Goal: Task Accomplishment & Management: Complete application form

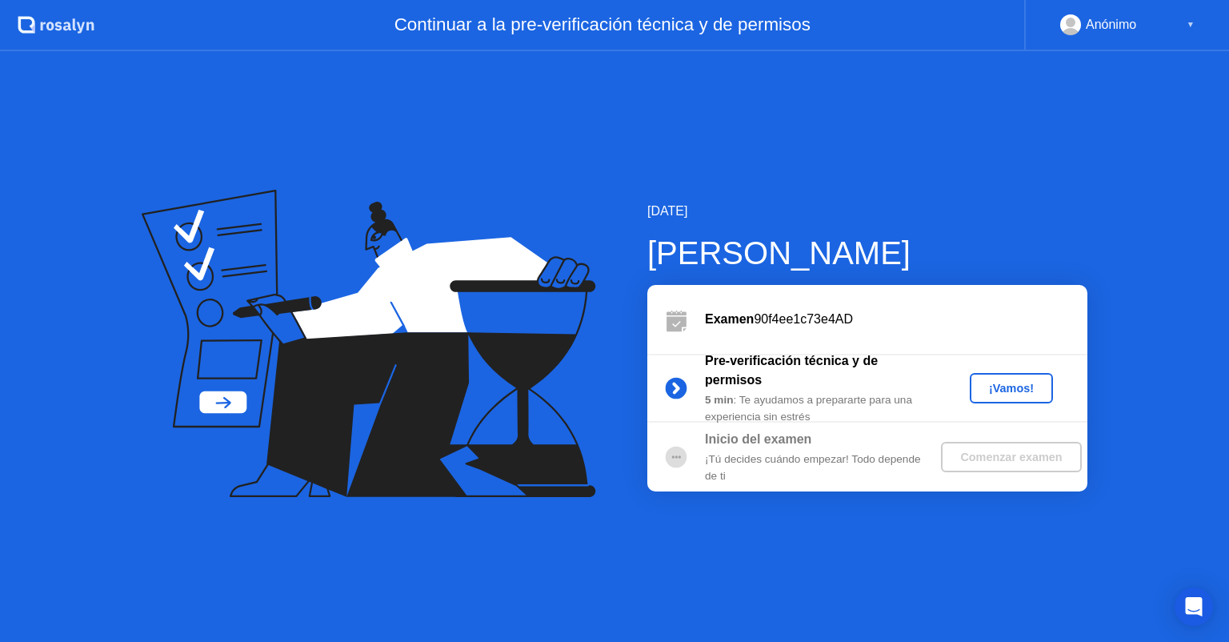
click at [1000, 375] on button "¡Vamos!" at bounding box center [1011, 388] width 83 height 30
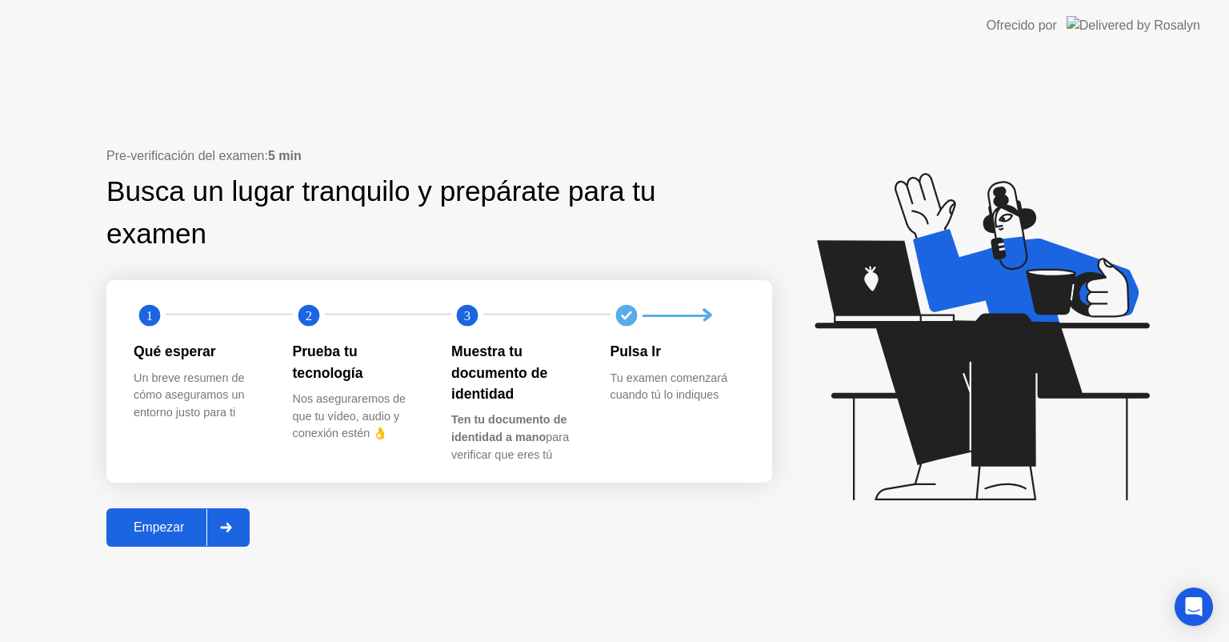
click at [180, 538] on button "Empezar" at bounding box center [177, 527] width 143 height 38
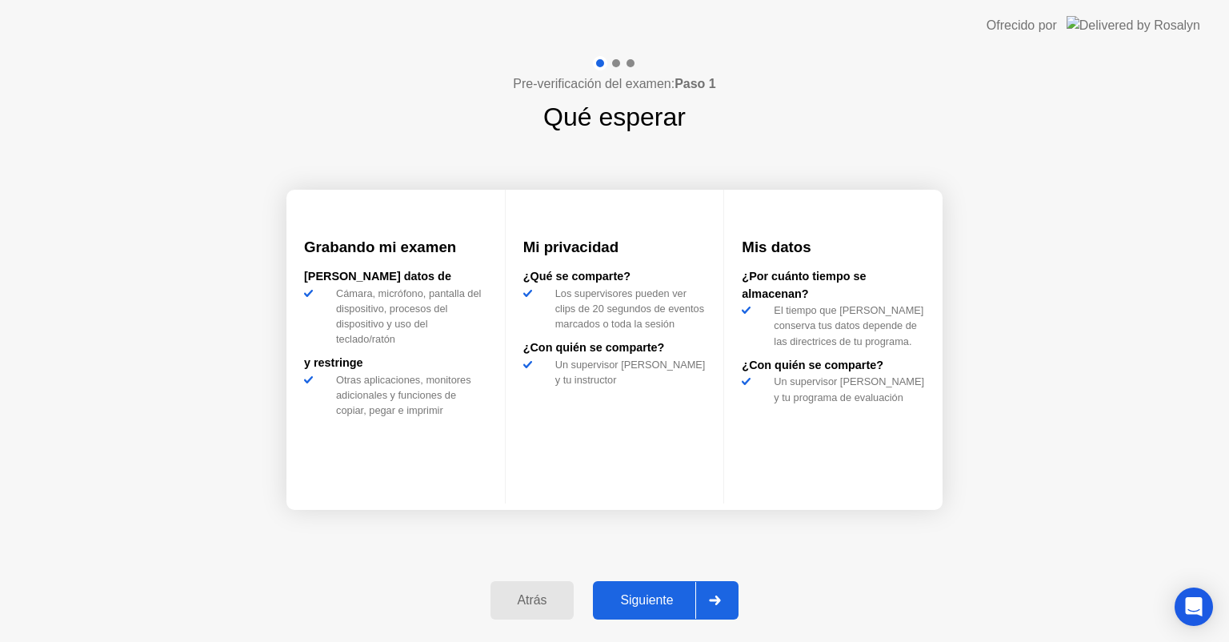
click at [661, 593] on div "Siguiente" at bounding box center [647, 600] width 98 height 14
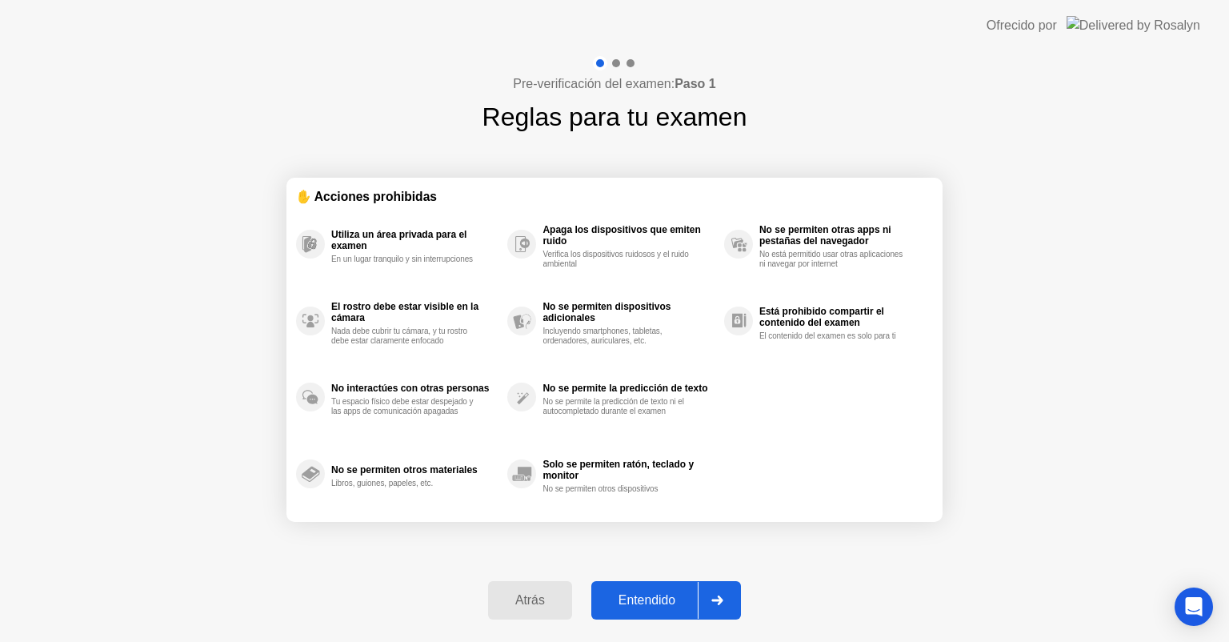
click at [661, 593] on div "Entendido" at bounding box center [647, 600] width 102 height 14
select select "**********"
select select "*******"
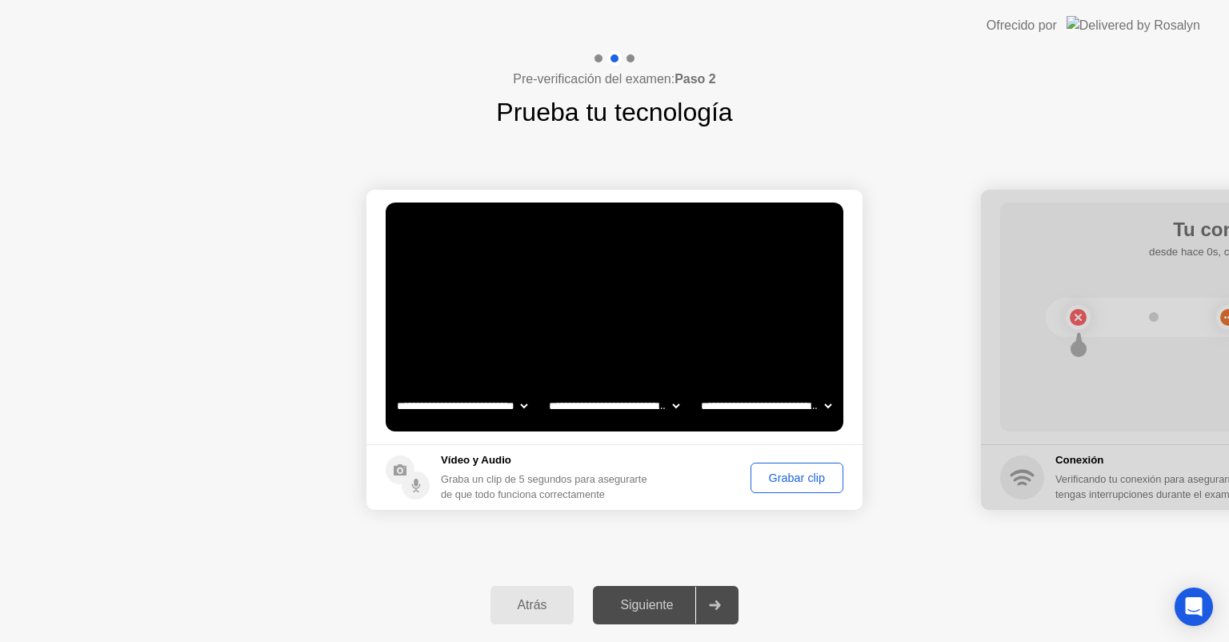
click at [779, 479] on div "Grabar clip" at bounding box center [797, 477] width 82 height 13
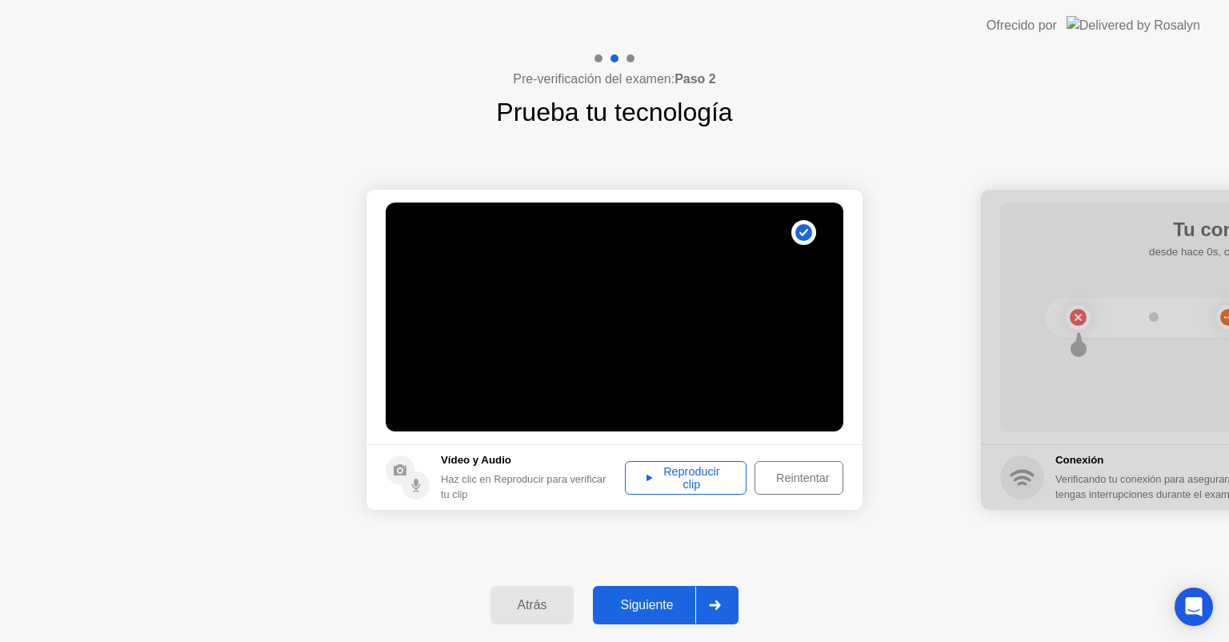
click at [684, 470] on div "Reproducir clip" at bounding box center [685, 478] width 110 height 26
click at [670, 599] on div "Siguiente" at bounding box center [647, 605] width 98 height 14
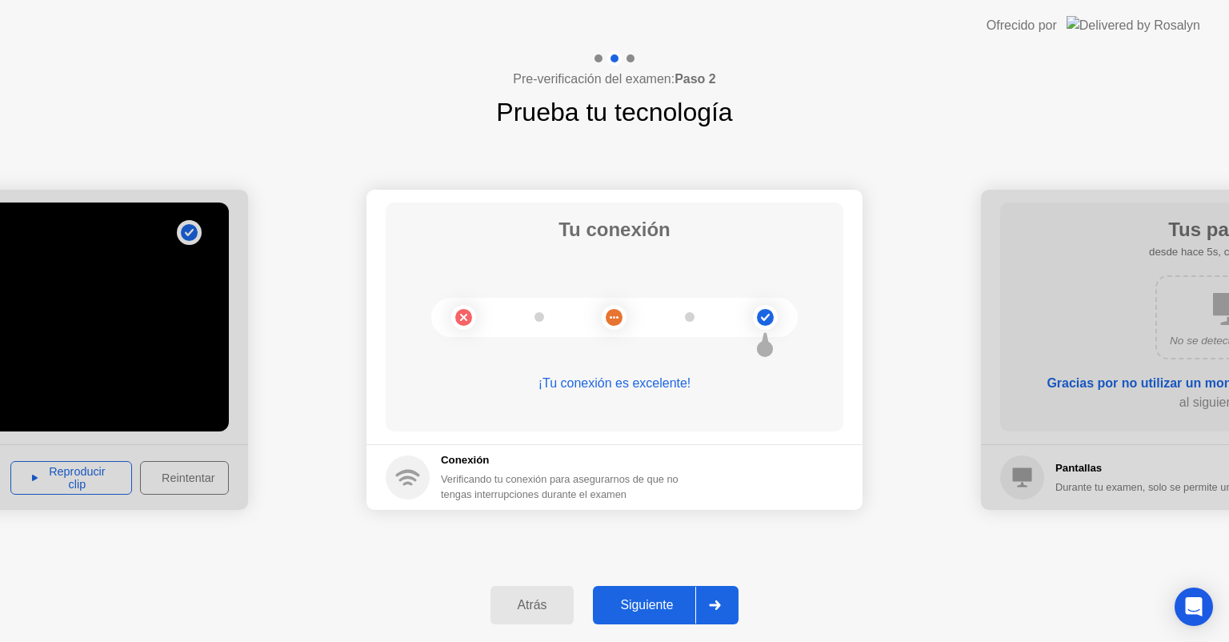
click at [630, 605] on div "Siguiente" at bounding box center [647, 605] width 98 height 14
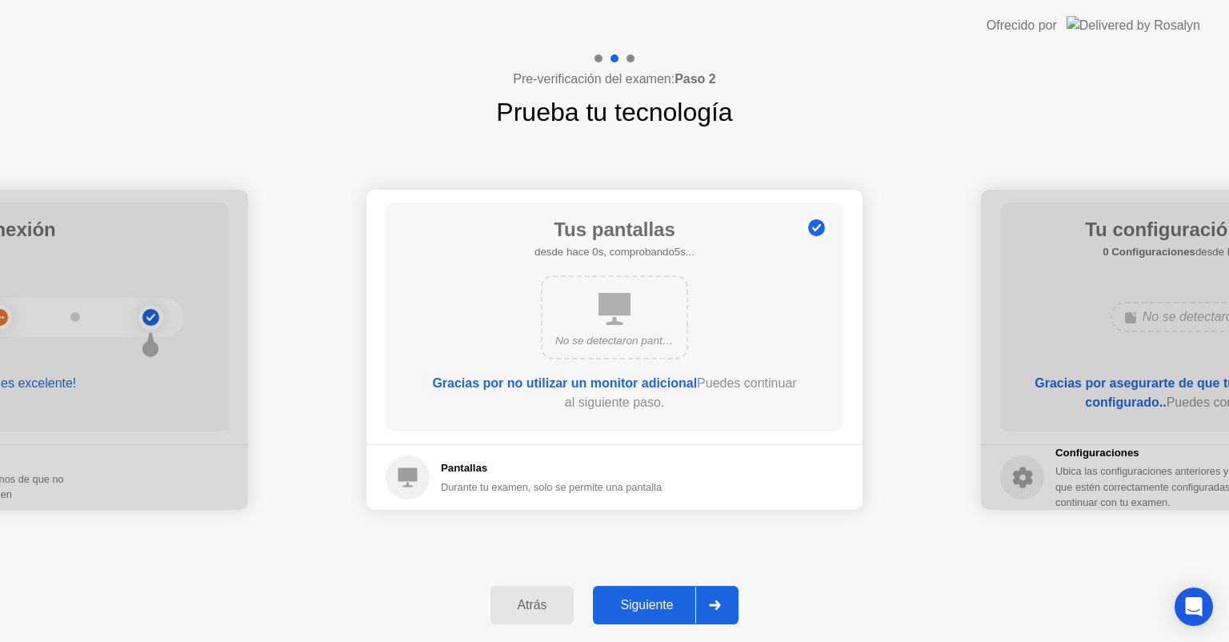
click at [632, 598] on div "Siguiente" at bounding box center [647, 605] width 98 height 14
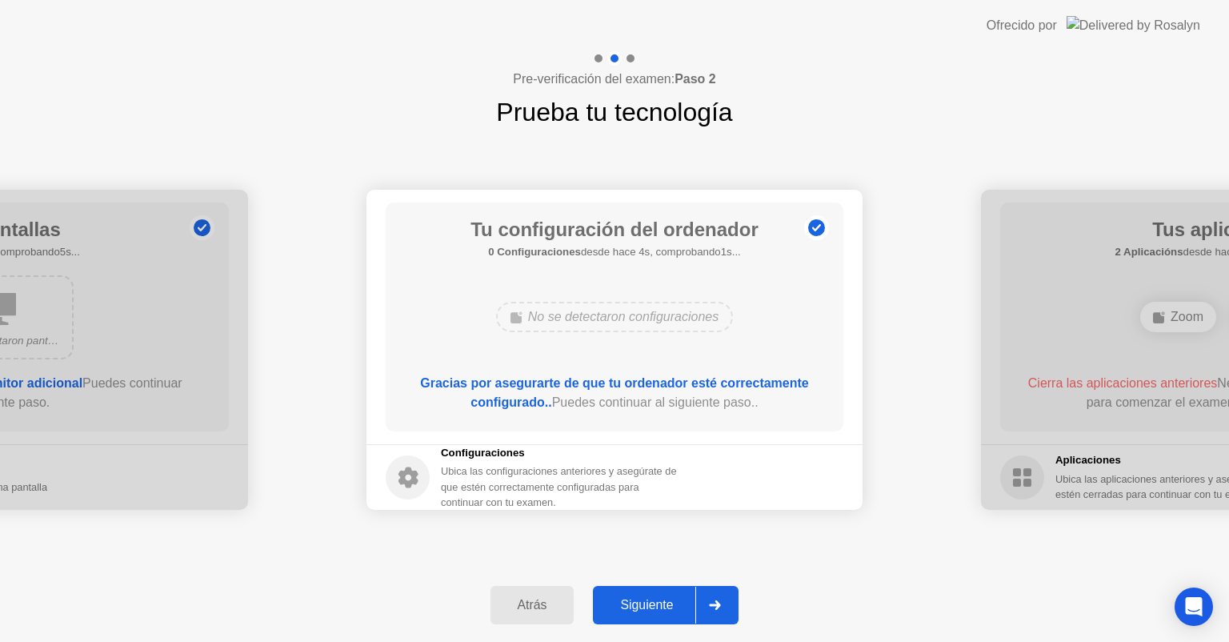
click at [632, 598] on div "Siguiente" at bounding box center [647, 605] width 98 height 14
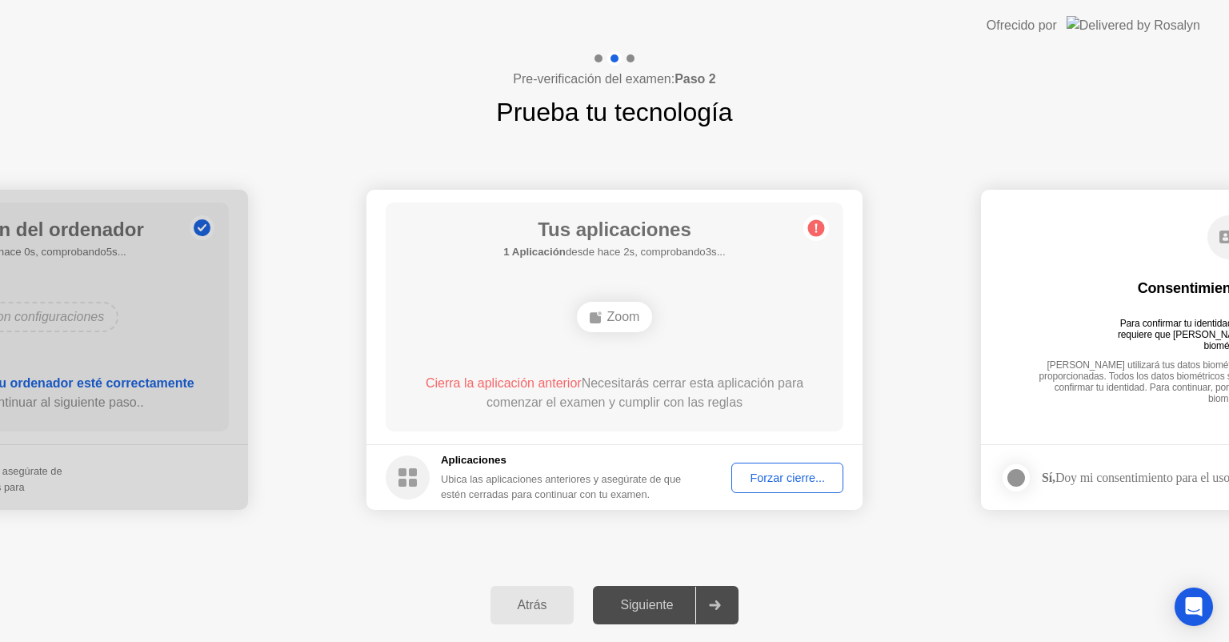
click at [624, 351] on div "Tus aplicaciones 1 Aplicación desde hace 2s, comprobando3s... Zoom Cierra la ap…" at bounding box center [615, 316] width 458 height 229
click at [518, 378] on span "Cierra la aplicación anterior" at bounding box center [504, 383] width 156 height 14
click at [598, 320] on rect at bounding box center [595, 317] width 11 height 11
click at [609, 318] on div "Zoom" at bounding box center [615, 317] width 76 height 30
click at [807, 478] on div "Forzar cierre..." at bounding box center [787, 477] width 101 height 13
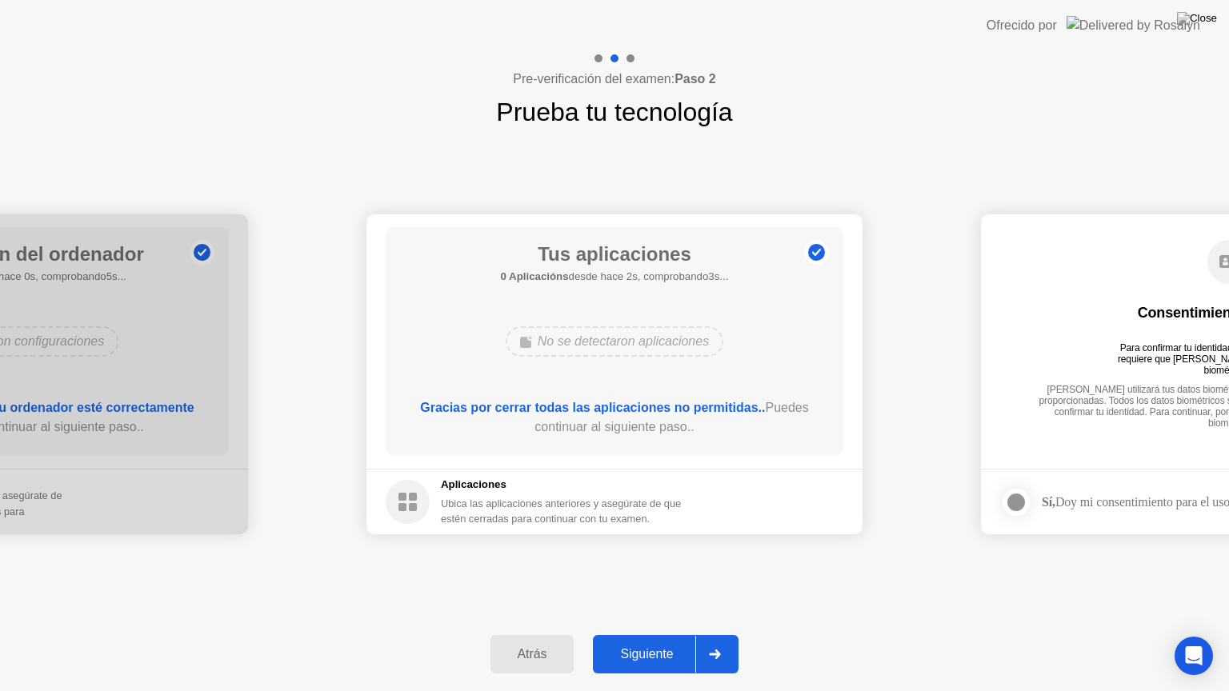
click at [674, 641] on div "Siguiente" at bounding box center [647, 654] width 98 height 14
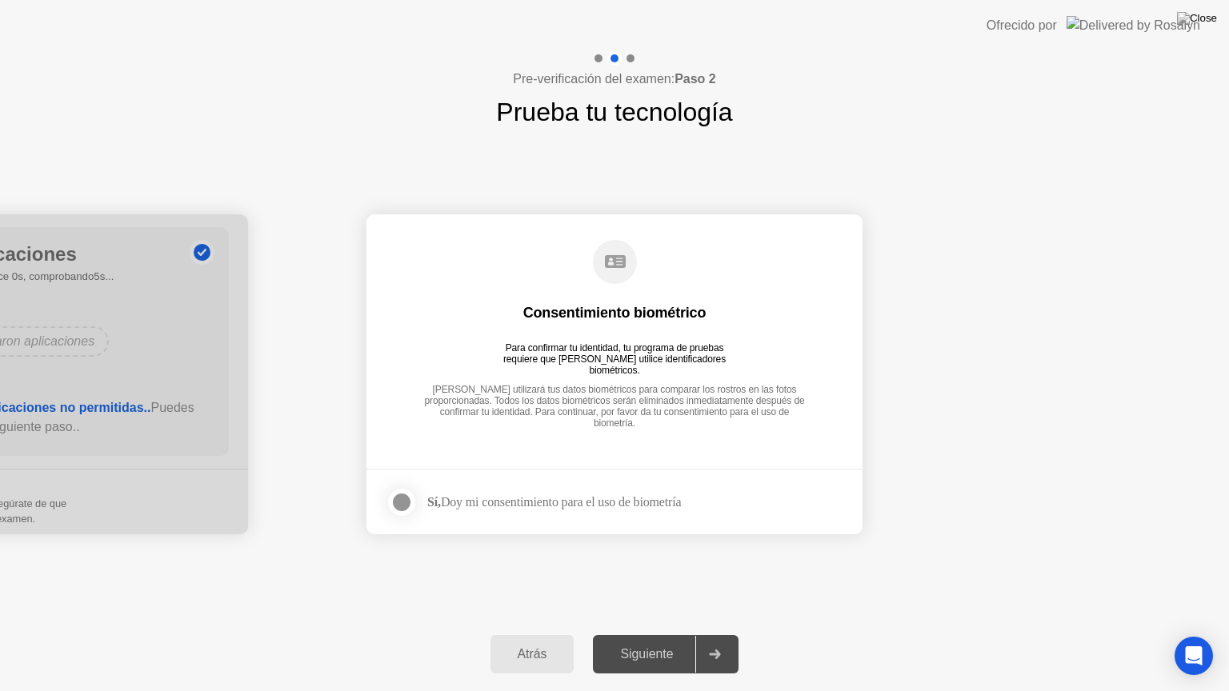
click at [406, 502] on div at bounding box center [401, 502] width 19 height 19
click at [656, 641] on button "Siguiente" at bounding box center [666, 654] width 146 height 38
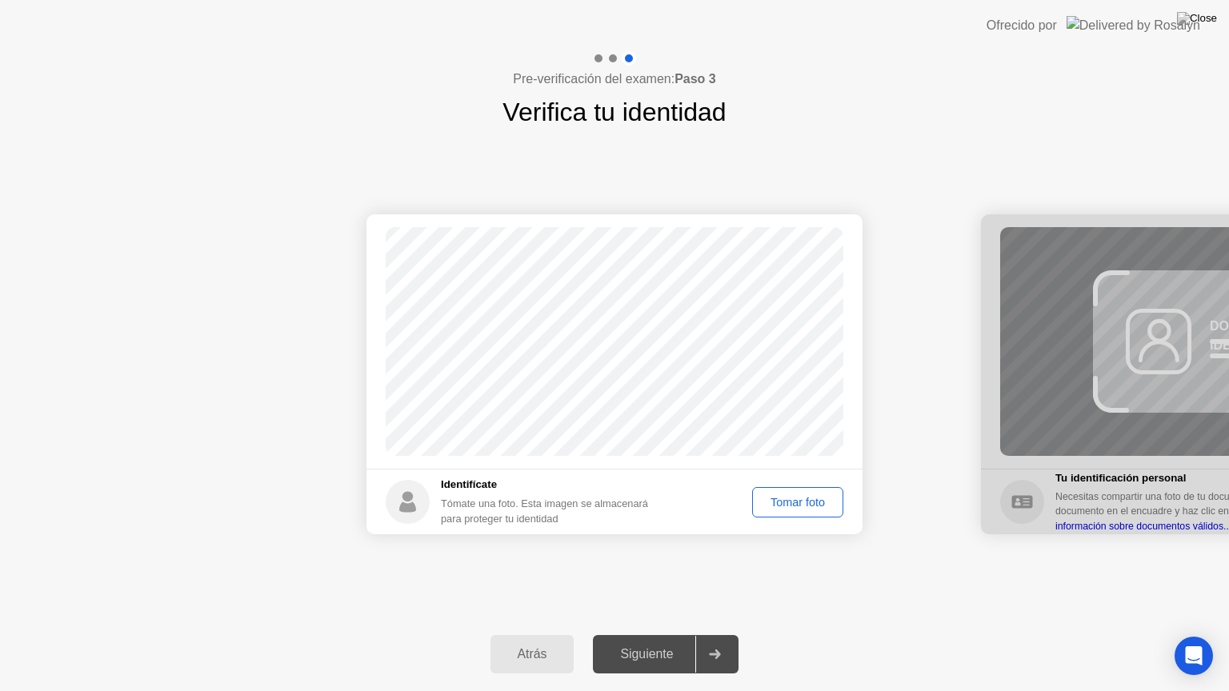
click at [806, 514] on button "Tomar foto" at bounding box center [797, 502] width 91 height 30
click at [799, 496] on div "Repetir" at bounding box center [806, 502] width 62 height 13
click at [758, 496] on div "Tomar foto" at bounding box center [798, 502] width 80 height 13
click at [775, 496] on div "Repetir" at bounding box center [806, 502] width 62 height 13
click at [772, 496] on div "Tomar foto" at bounding box center [798, 502] width 80 height 13
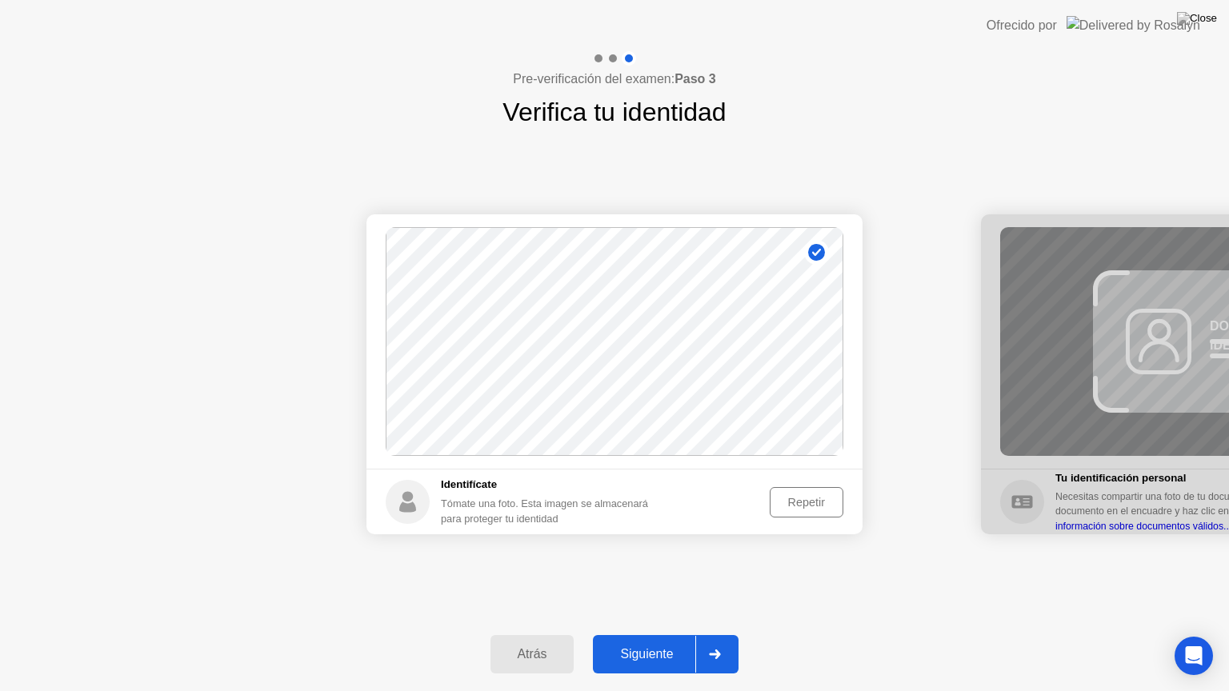
click at [775, 496] on div "Repetir" at bounding box center [806, 502] width 62 height 13
click at [772, 496] on div "Tomar foto" at bounding box center [798, 502] width 80 height 13
click at [775, 496] on div "Repetir" at bounding box center [806, 502] width 62 height 13
click at [772, 496] on div "Tomar foto" at bounding box center [798, 502] width 80 height 13
click at [664, 641] on div "Siguiente" at bounding box center [647, 654] width 98 height 14
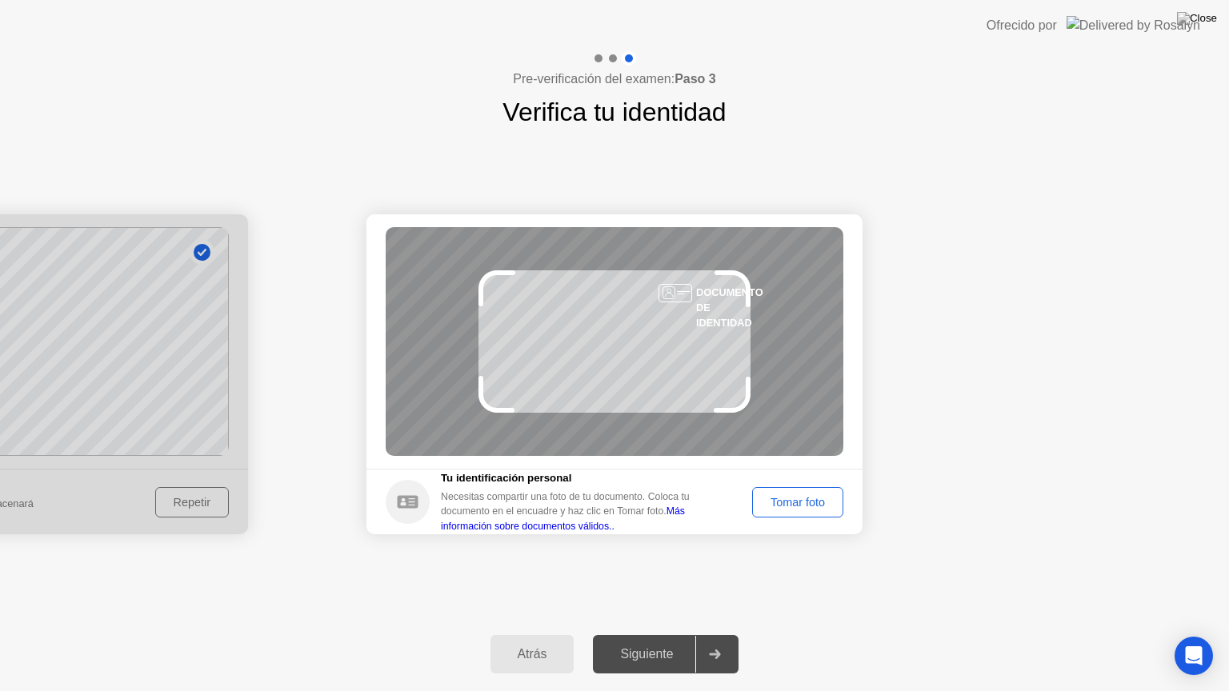
click at [819, 507] on div "Tomar foto" at bounding box center [798, 502] width 80 height 13
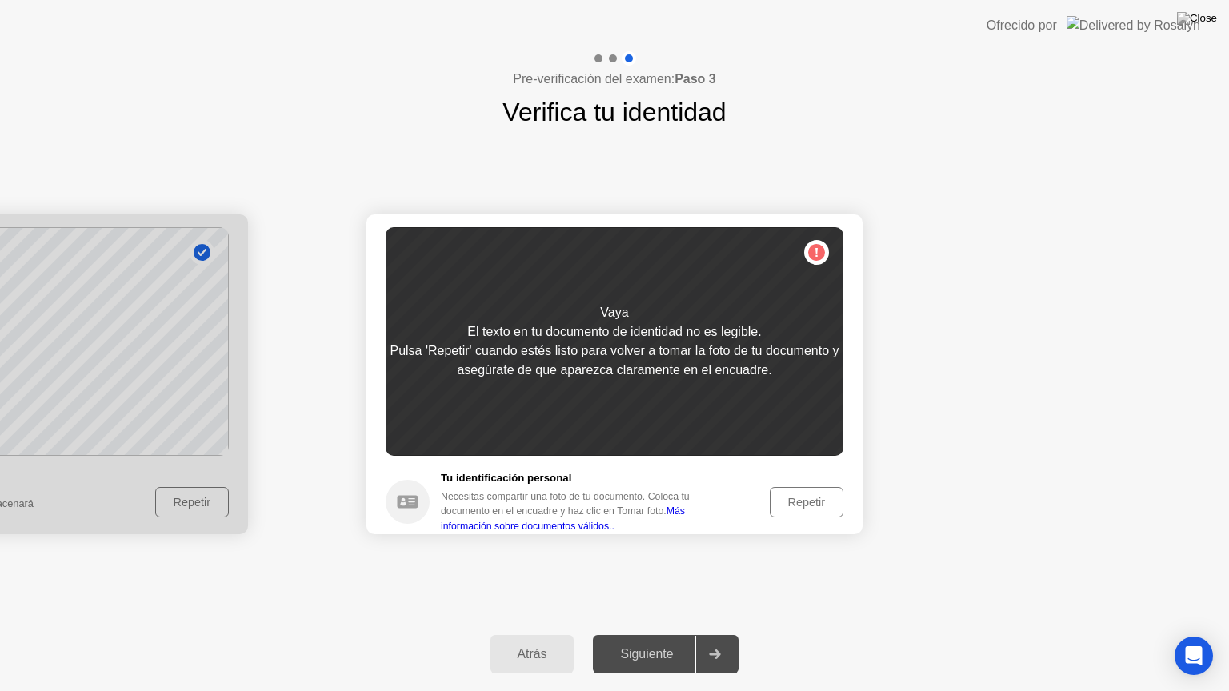
click at [819, 507] on div "Repetir" at bounding box center [806, 502] width 62 height 13
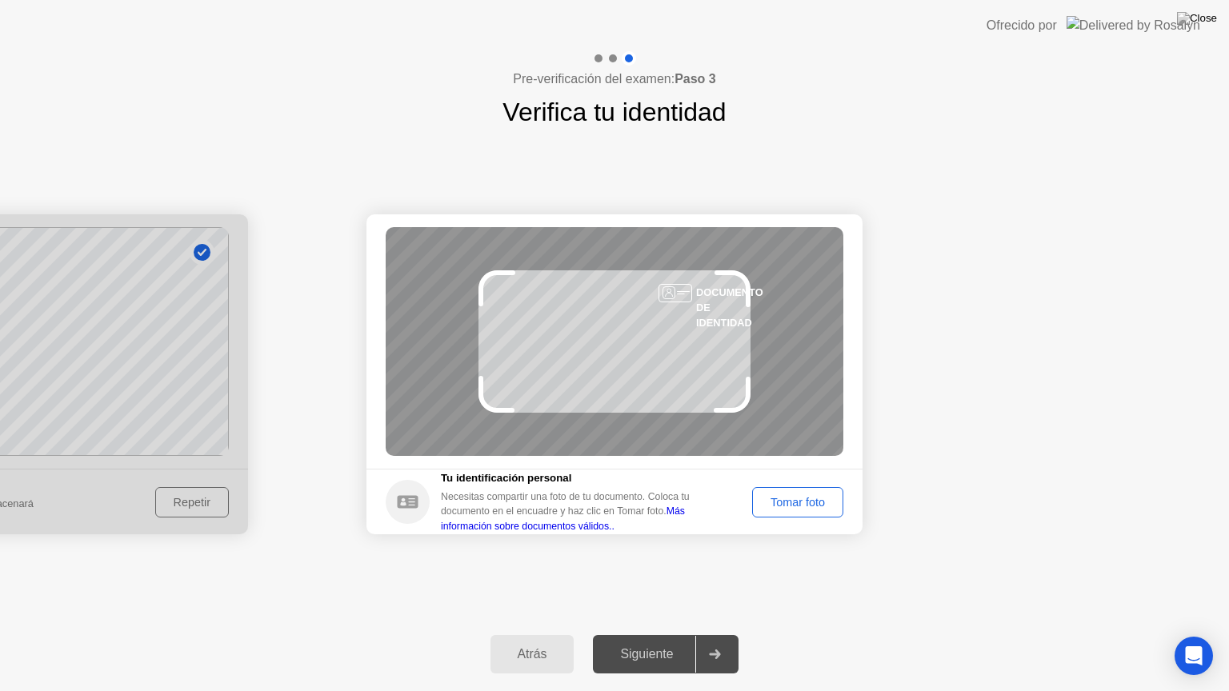
click at [819, 507] on div "Tomar foto" at bounding box center [798, 502] width 80 height 13
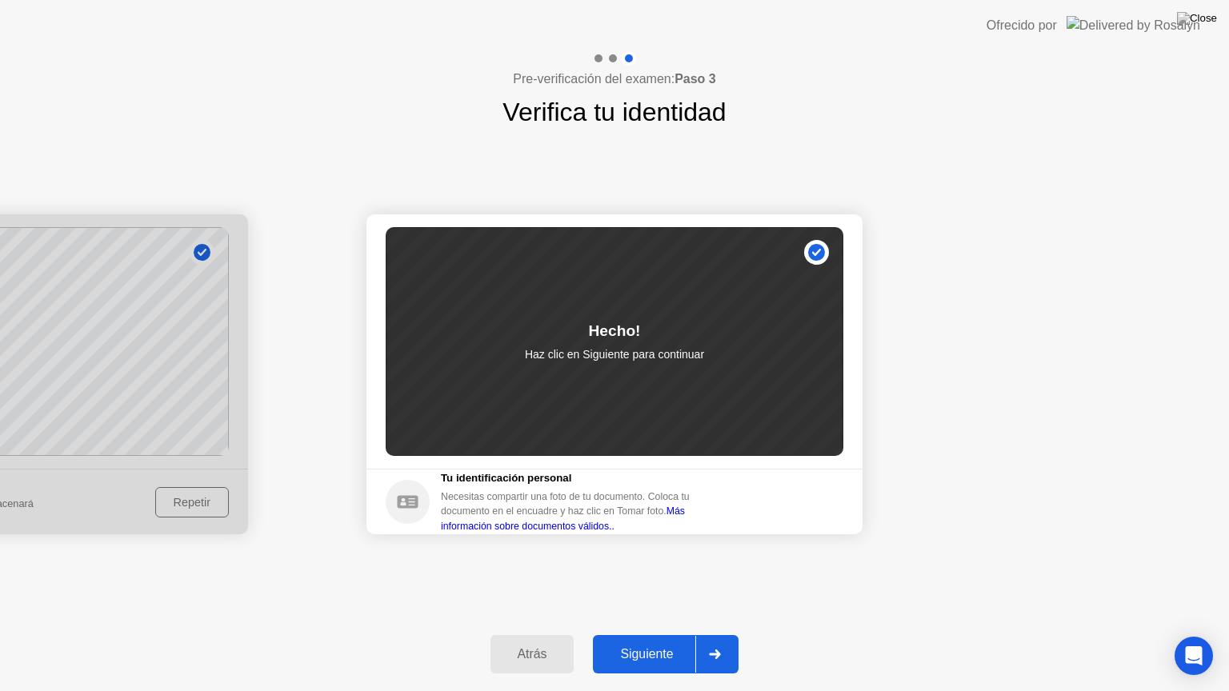
click at [646, 641] on div "Siguiente" at bounding box center [647, 654] width 98 height 14
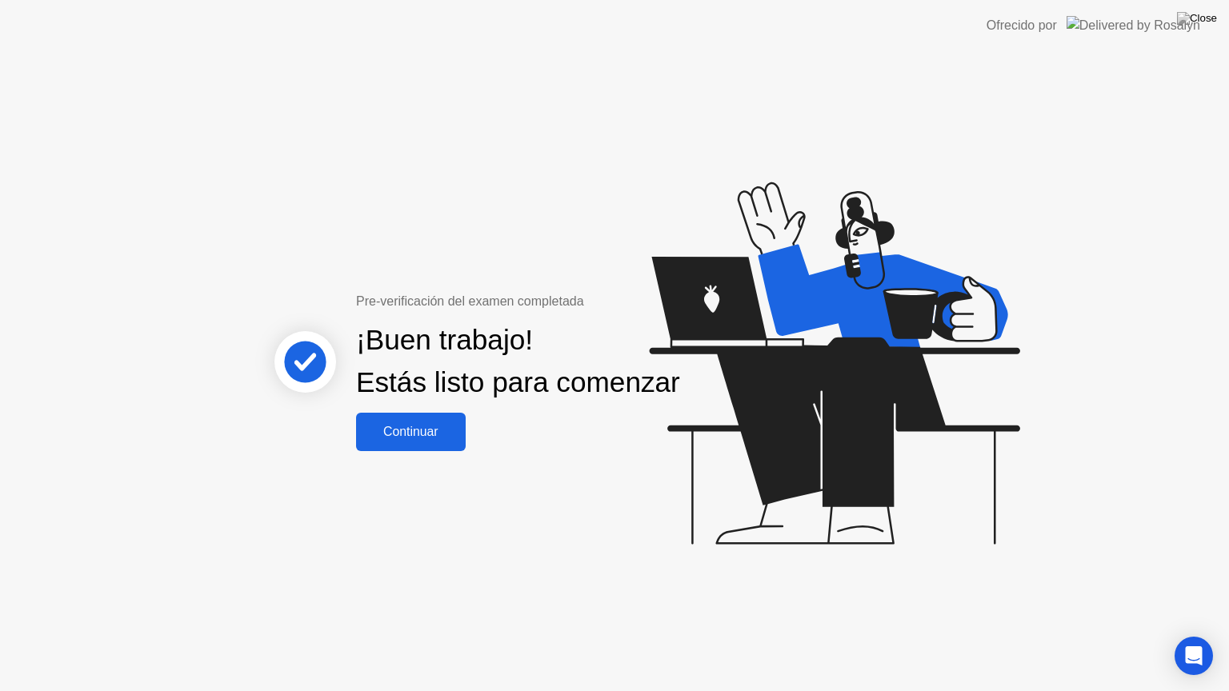
click at [438, 435] on div "Continuar" at bounding box center [411, 432] width 100 height 14
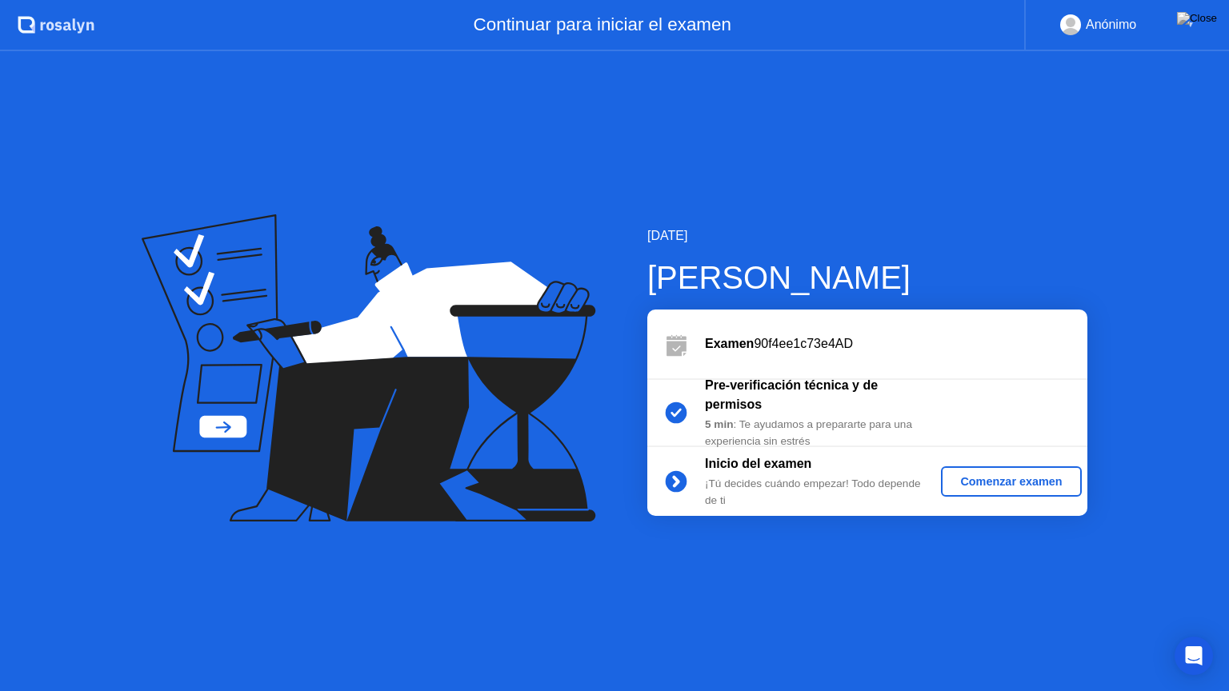
click at [966, 486] on div "Comenzar examen" at bounding box center [1010, 481] width 127 height 13
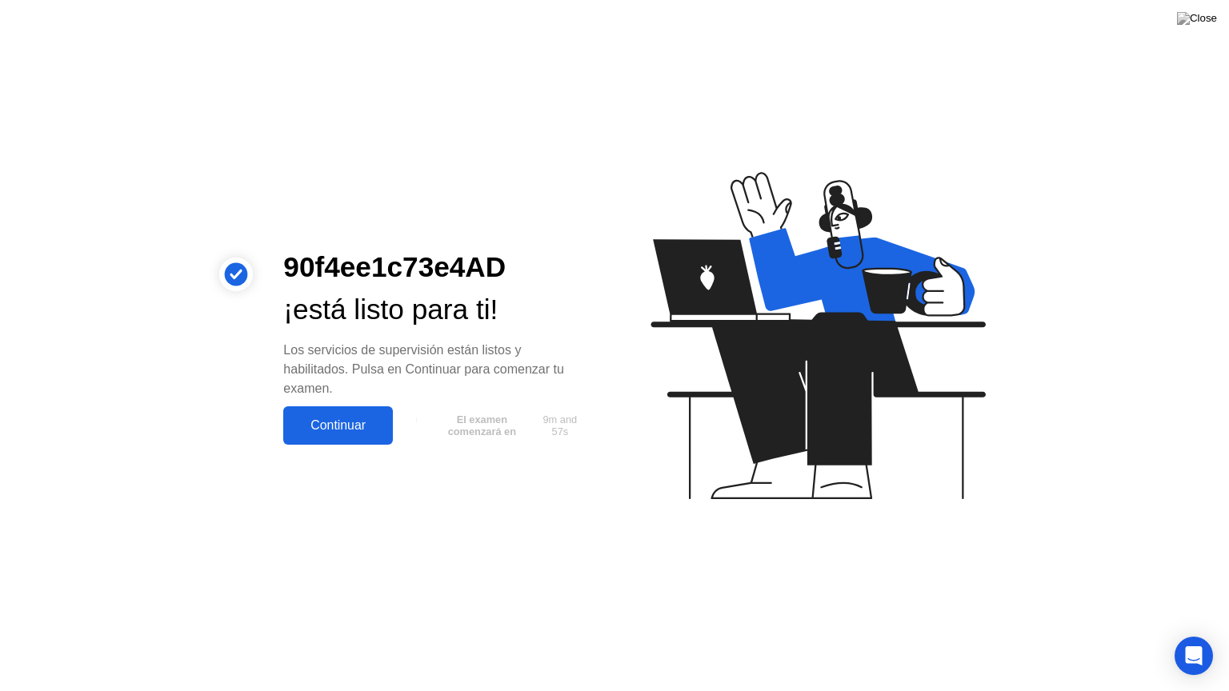
click at [339, 431] on div "Continuar" at bounding box center [338, 425] width 100 height 14
